Goal: Task Accomplishment & Management: Use online tool/utility

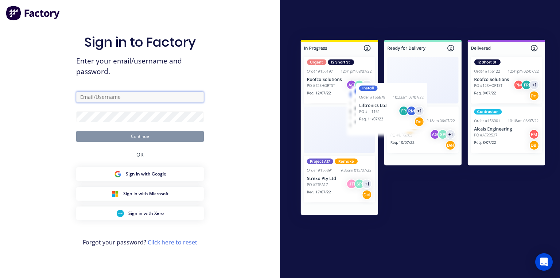
click at [182, 96] on input "text" at bounding box center [140, 97] width 128 height 11
type input "[PERSON_NAME][EMAIL_ADDRESS][DOMAIN_NAME]"
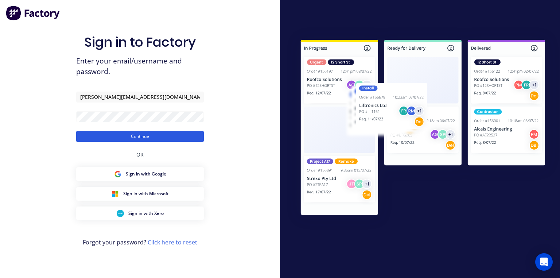
click at [188, 139] on button "Continue" at bounding box center [140, 136] width 128 height 11
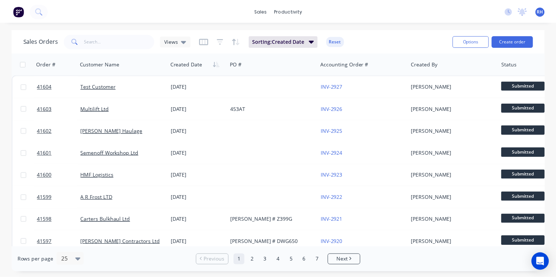
scroll to position [13, 0]
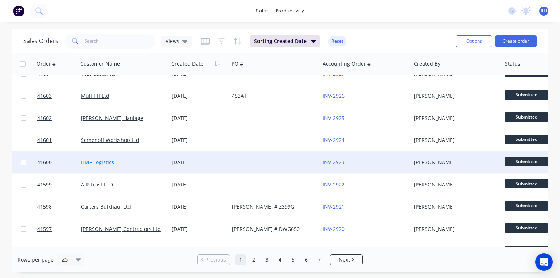
click at [105, 162] on link "HMF Logistics" at bounding box center [97, 162] width 33 height 7
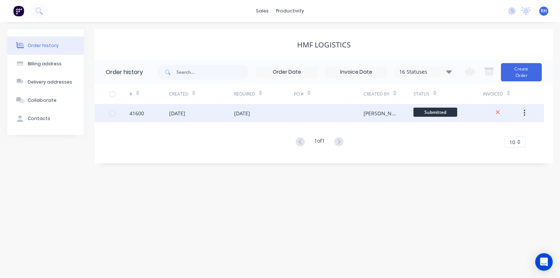
click at [250, 112] on div "[DATE]" at bounding box center [242, 113] width 16 height 8
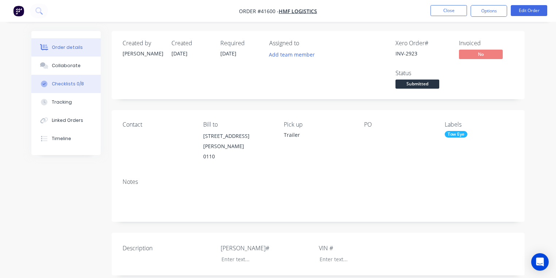
click at [66, 81] on div "Checklists 0/8" at bounding box center [68, 84] width 32 height 7
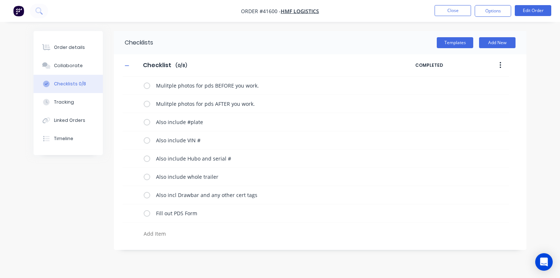
type textarea "x"
click at [22, 10] on img "button" at bounding box center [18, 10] width 11 height 11
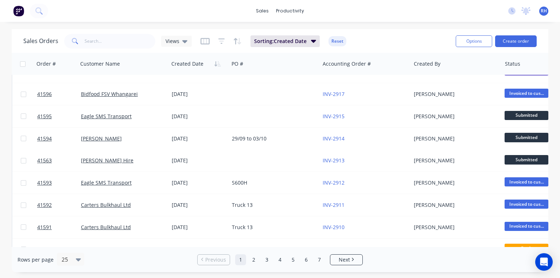
scroll to position [214, 0]
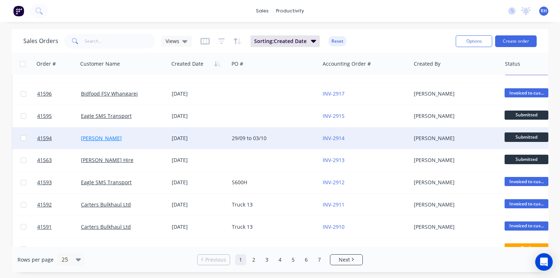
click at [108, 137] on link "[PERSON_NAME]" at bounding box center [101, 138] width 41 height 7
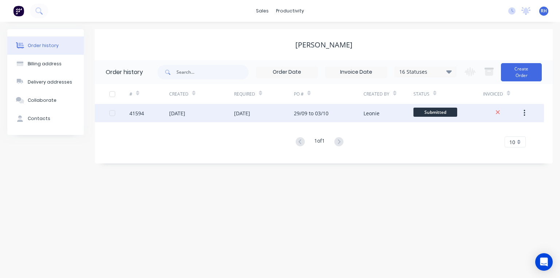
click at [185, 116] on div "[DATE]" at bounding box center [177, 113] width 16 height 8
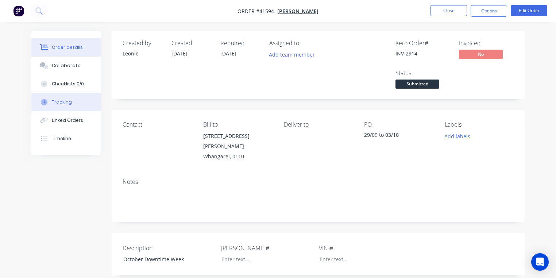
click at [67, 102] on div "Tracking" at bounding box center [62, 102] width 20 height 7
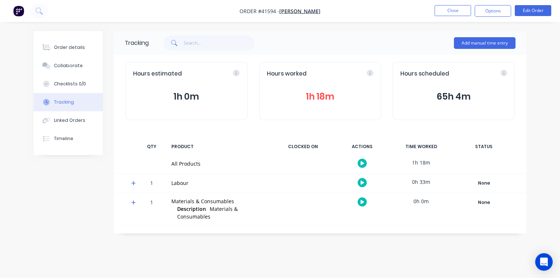
click at [133, 183] on icon at bounding box center [133, 183] width 4 height 4
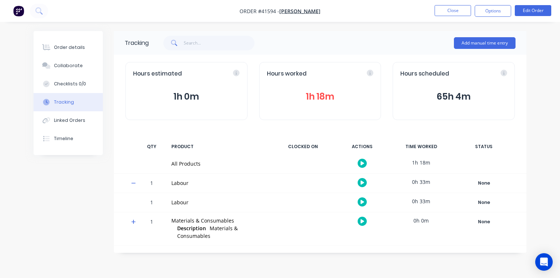
click at [363, 203] on icon "button" at bounding box center [363, 202] width 4 height 5
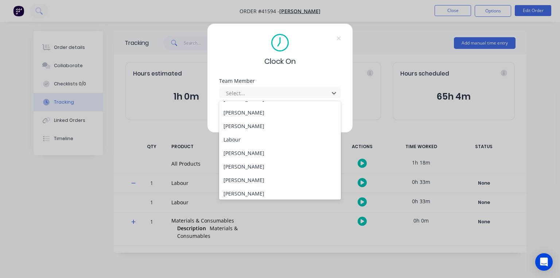
scroll to position [106, 0]
click at [254, 137] on div "[PERSON_NAME]" at bounding box center [280, 137] width 122 height 13
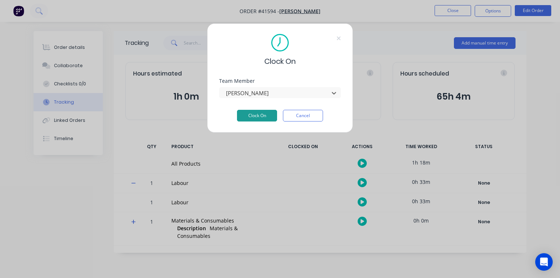
click at [262, 116] on button "Clock On" at bounding box center [257, 116] width 40 height 12
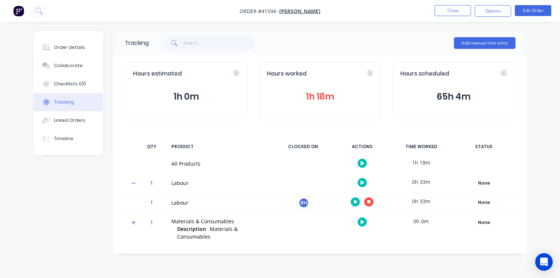
click at [18, 7] on img "button" at bounding box center [18, 10] width 11 height 11
